Goal: Information Seeking & Learning: Learn about a topic

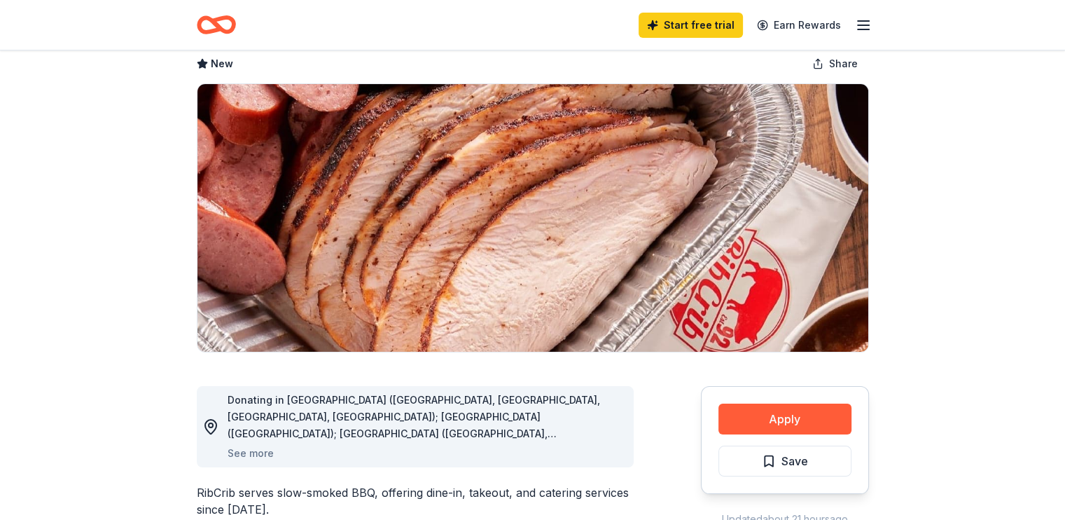
scroll to position [210, 0]
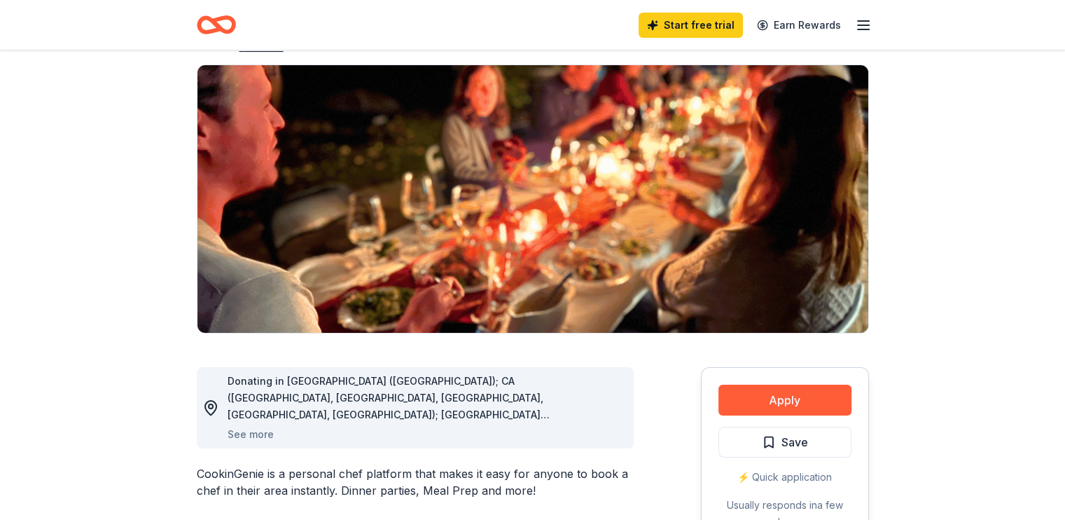
scroll to position [210, 0]
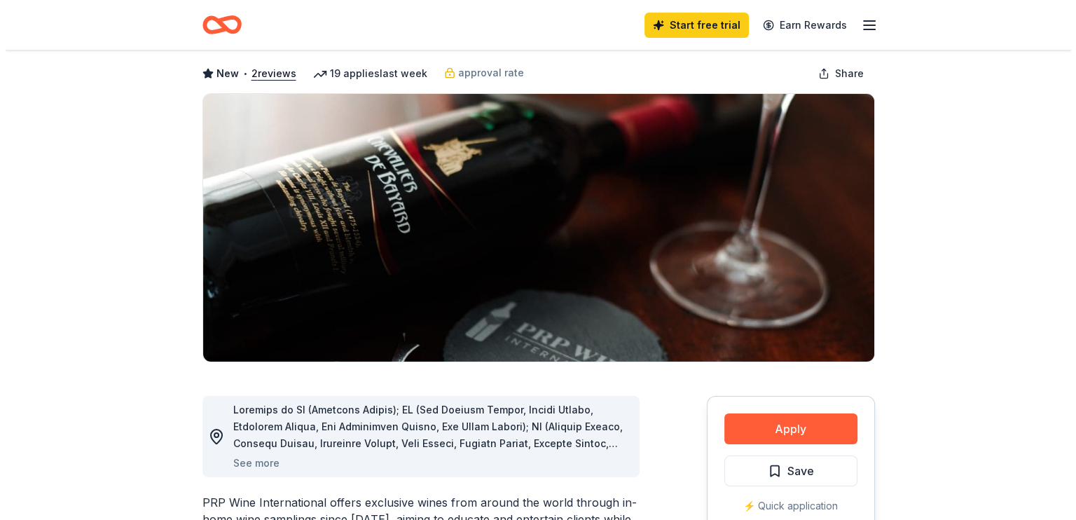
scroll to position [140, 0]
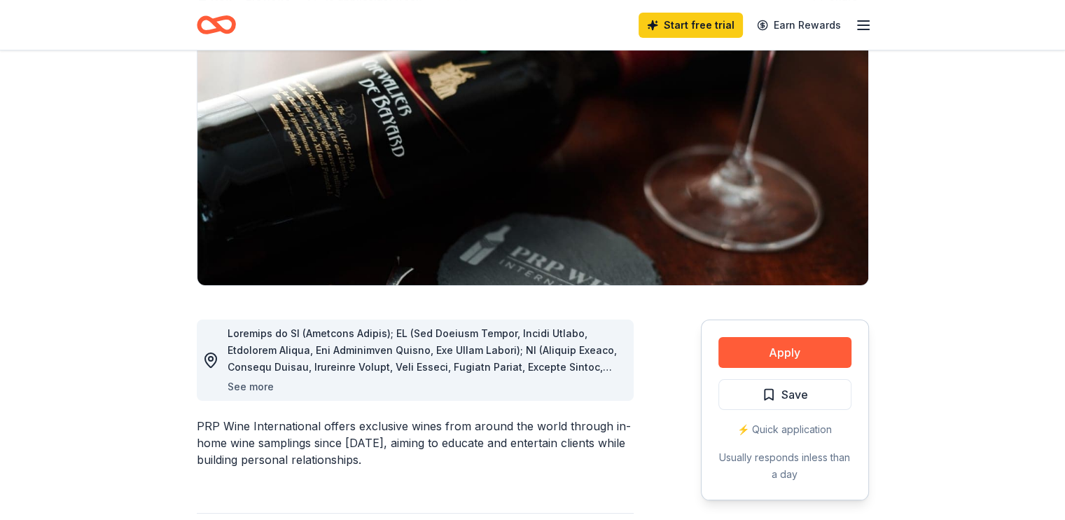
click at [257, 386] on button "See more" at bounding box center [251, 386] width 46 height 17
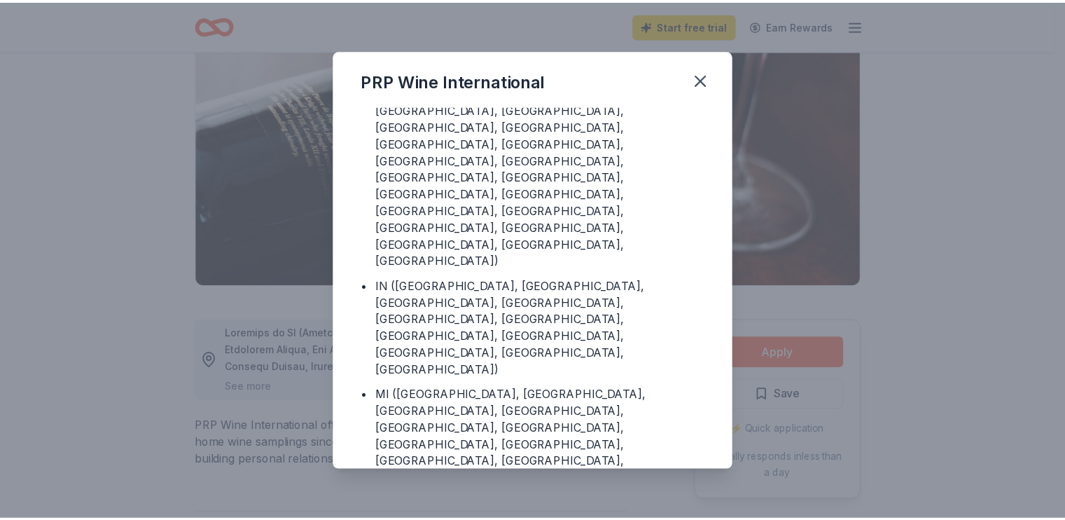
scroll to position [375, 0]
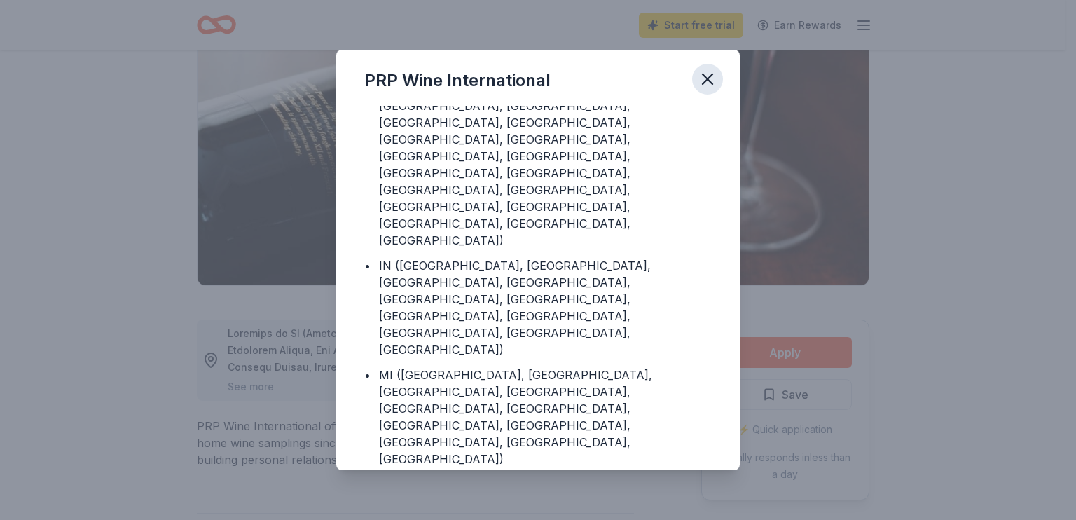
click at [712, 85] on icon "button" at bounding box center [708, 79] width 20 height 20
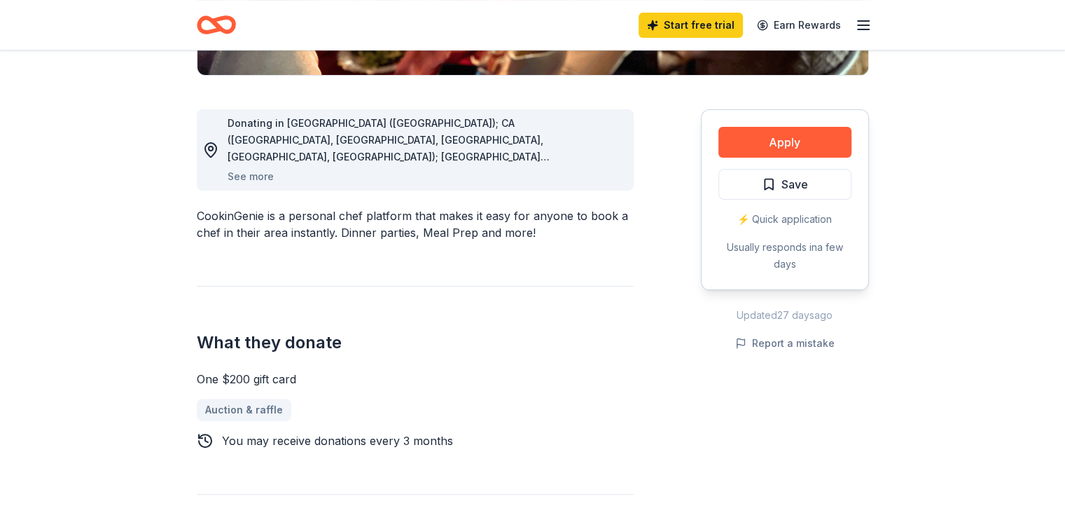
scroll to position [280, 0]
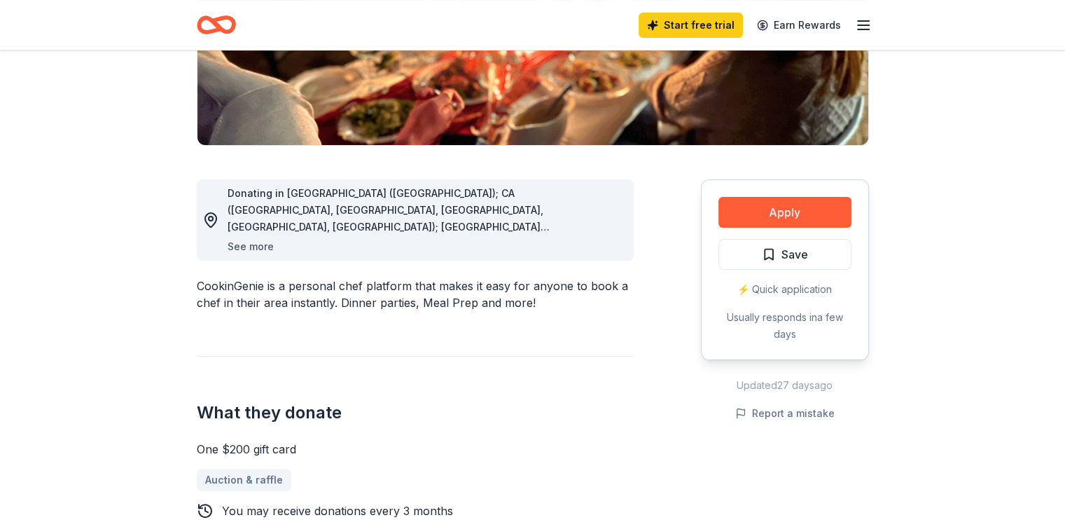
click at [263, 247] on button "See more" at bounding box center [251, 246] width 46 height 17
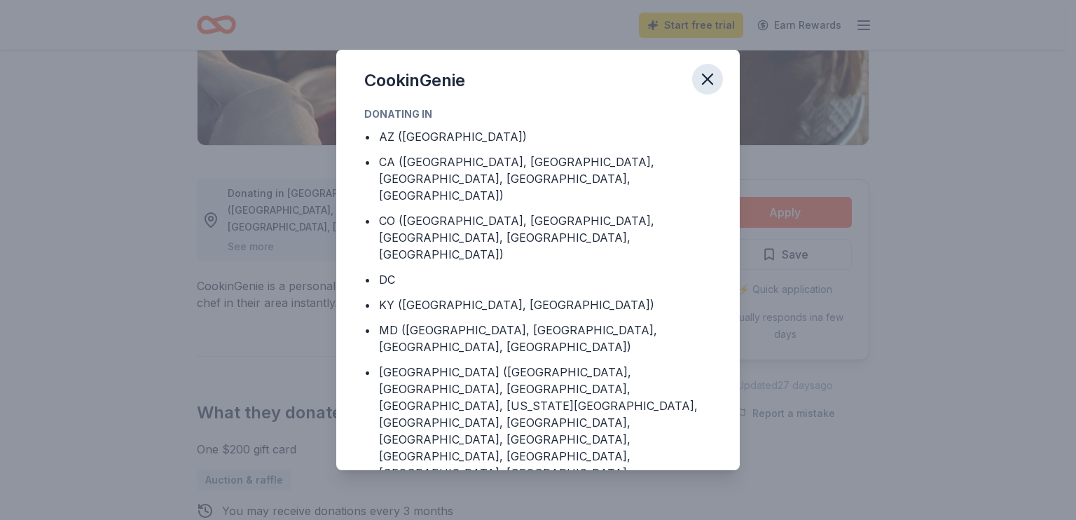
click at [717, 72] on button "button" at bounding box center [707, 79] width 31 height 31
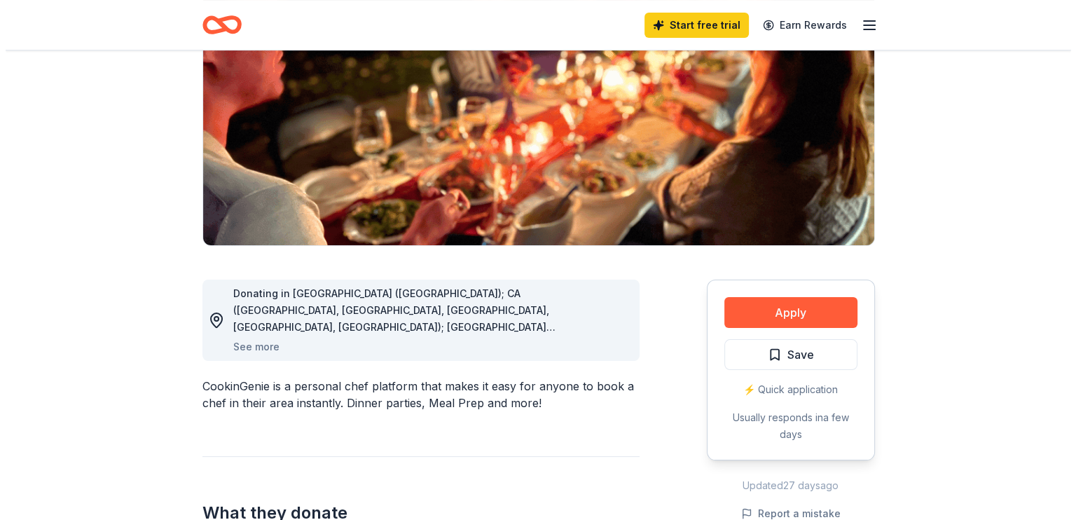
scroll to position [140, 0]
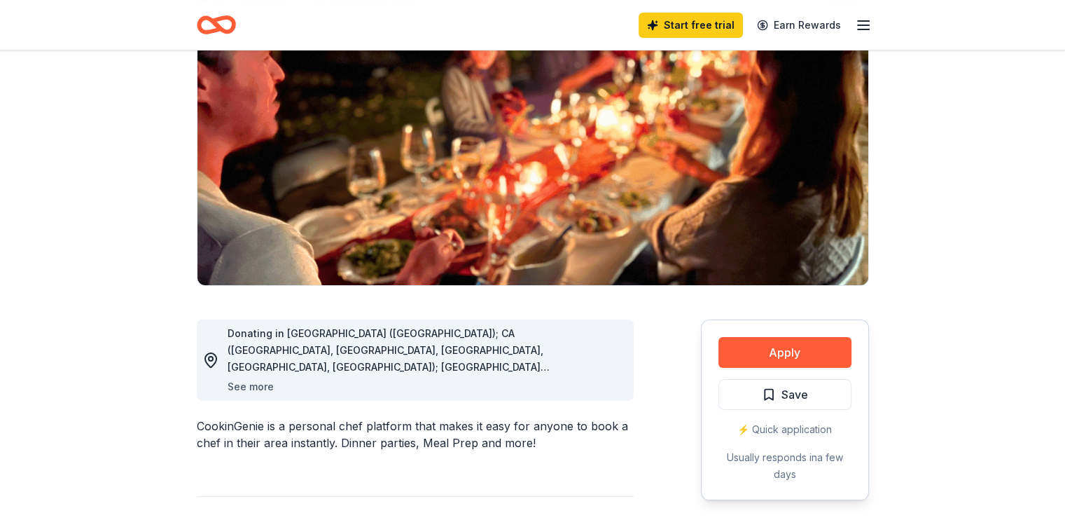
click at [242, 386] on button "See more" at bounding box center [251, 386] width 46 height 17
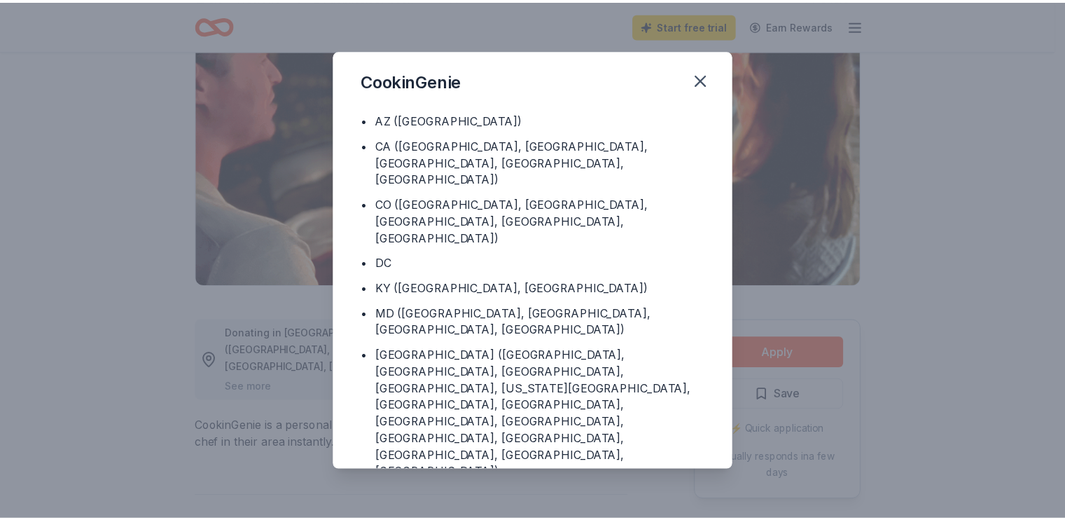
scroll to position [0, 0]
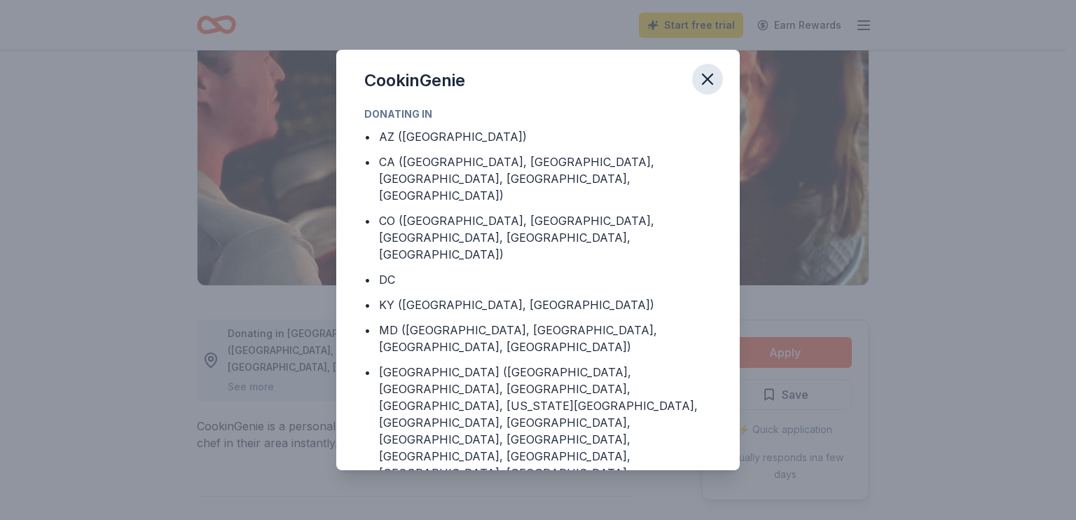
click at [703, 83] on icon "button" at bounding box center [707, 79] width 10 height 10
